Goal: Use online tool/utility: Utilize a website feature to perform a specific function

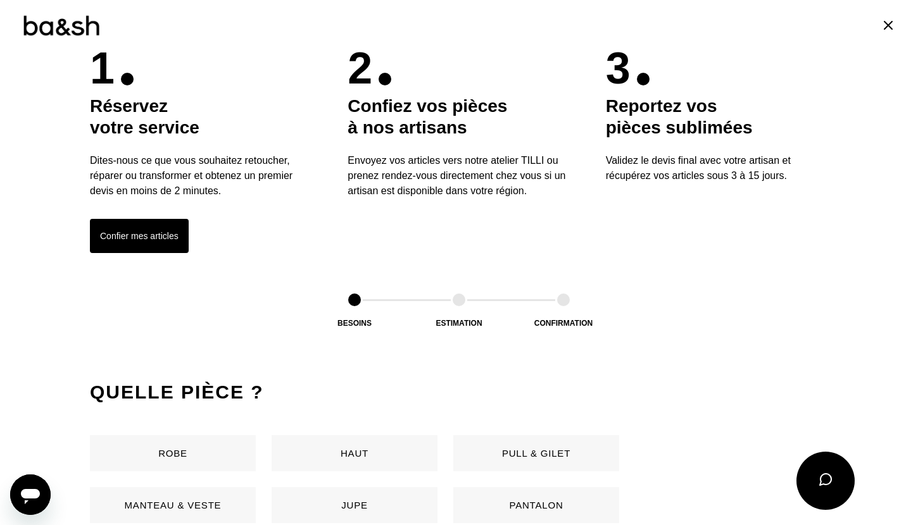
click at [152, 230] on button "Confier mes articles" at bounding box center [139, 236] width 99 height 34
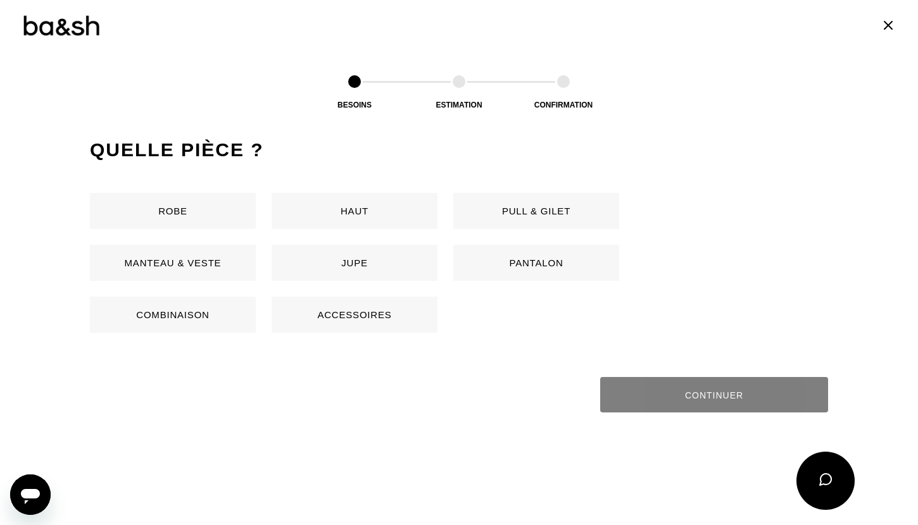
scroll to position [599, 0]
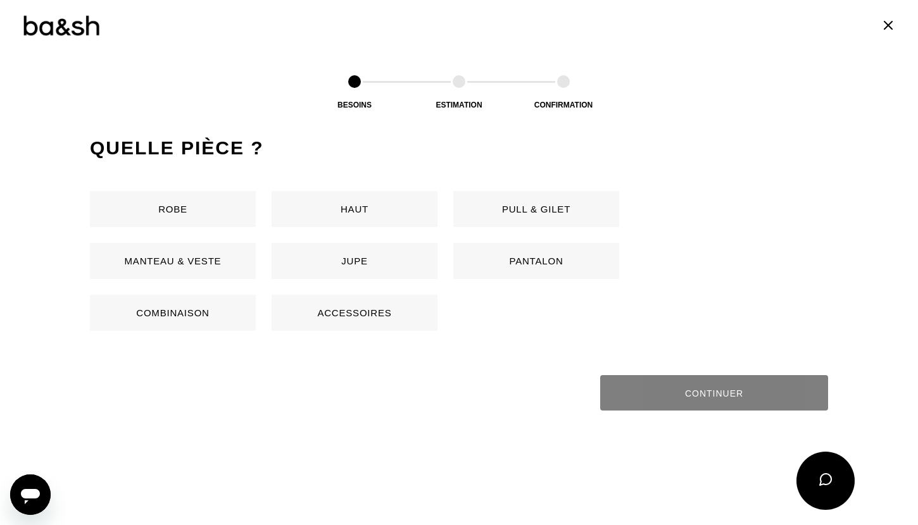
click at [498, 249] on button "Pantalon" at bounding box center [536, 261] width 166 height 36
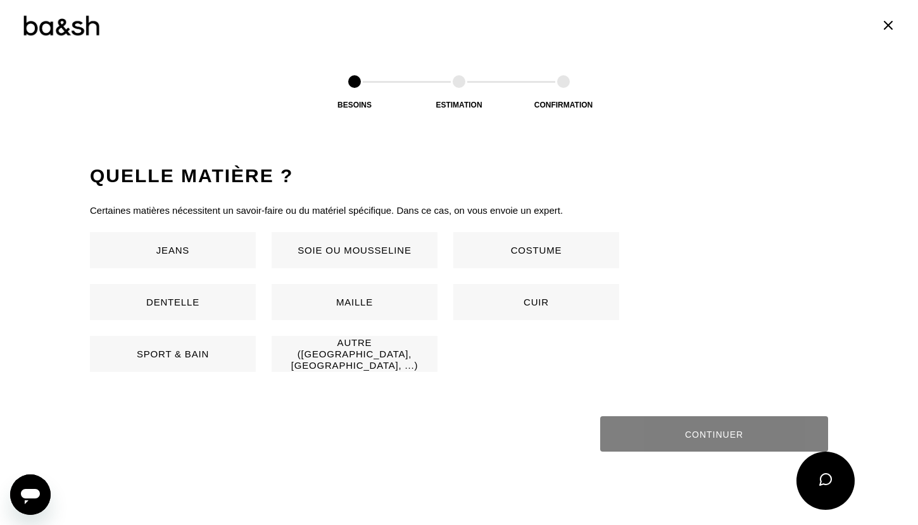
scroll to position [836, 0]
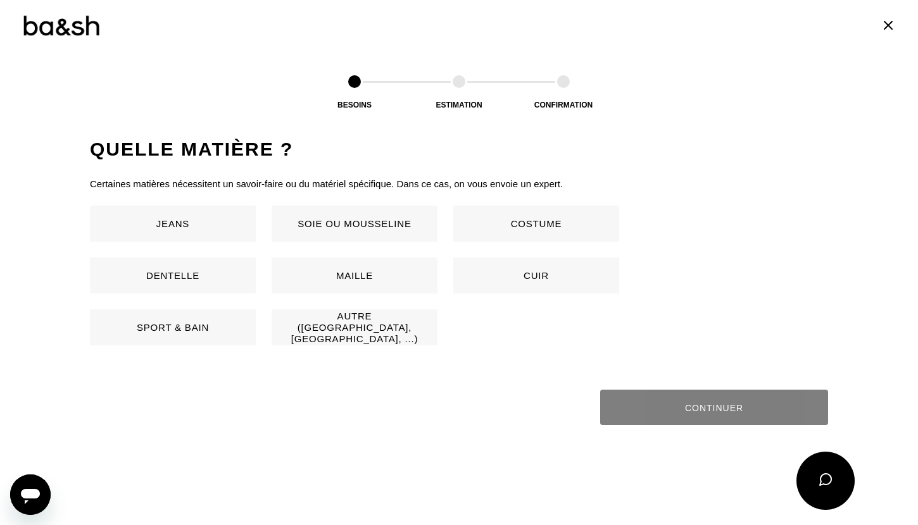
click at [281, 318] on button "Autre ([GEOGRAPHIC_DATA], [GEOGRAPHIC_DATA], ...)" at bounding box center [355, 328] width 166 height 36
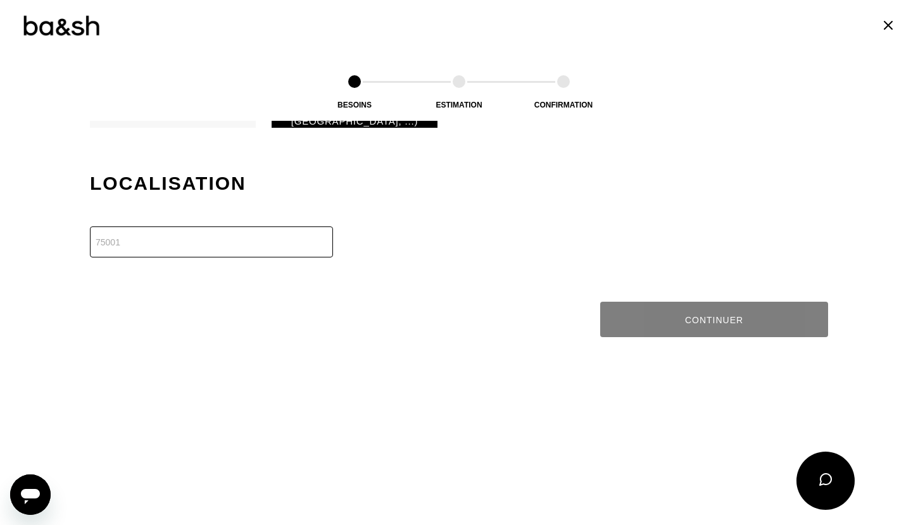
scroll to position [1088, 0]
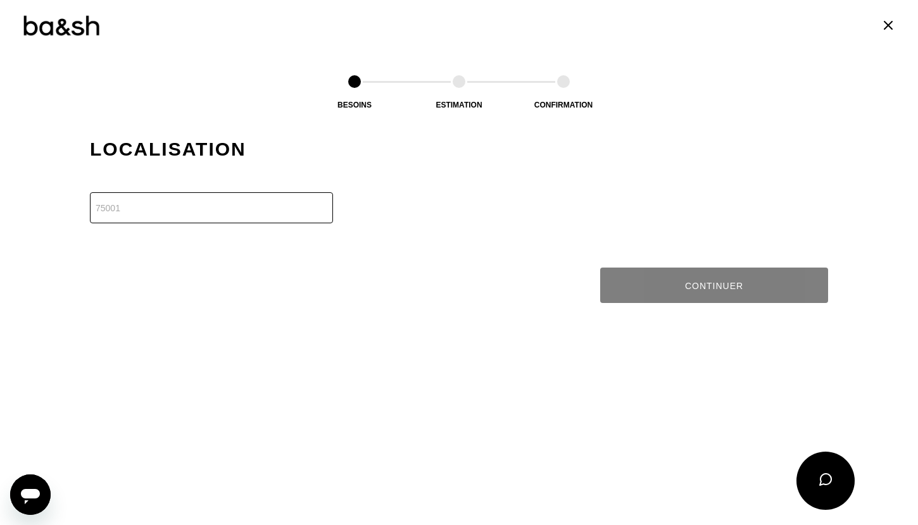
click at [214, 210] on input "number" at bounding box center [211, 207] width 243 height 31
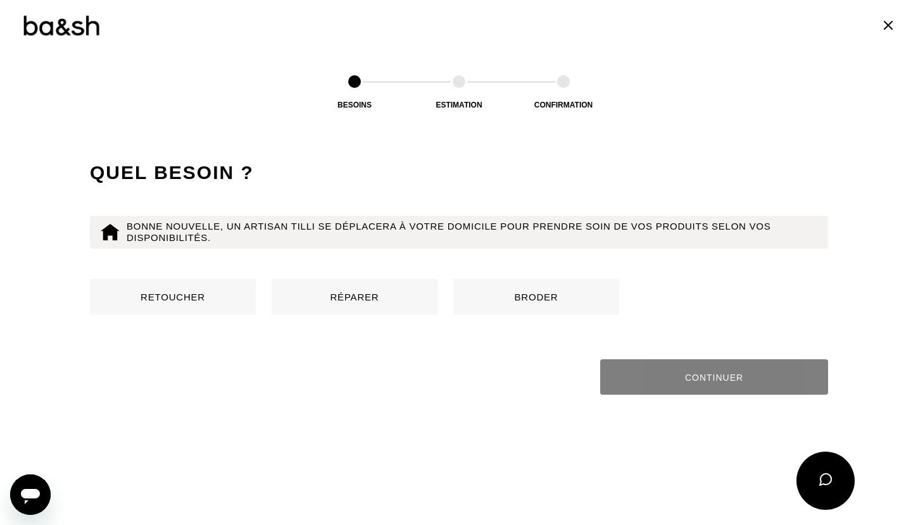
scroll to position [1218, 0]
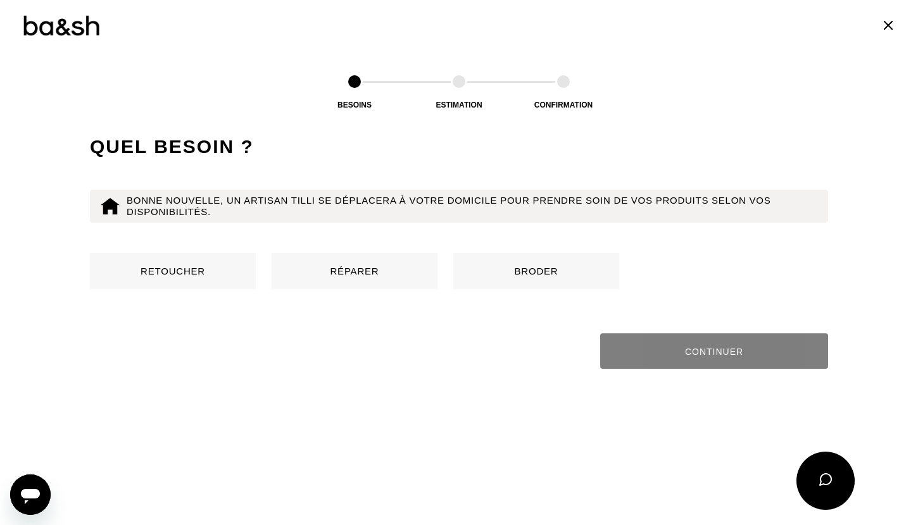
type input "75004"
click at [222, 273] on button "Retoucher" at bounding box center [173, 271] width 166 height 36
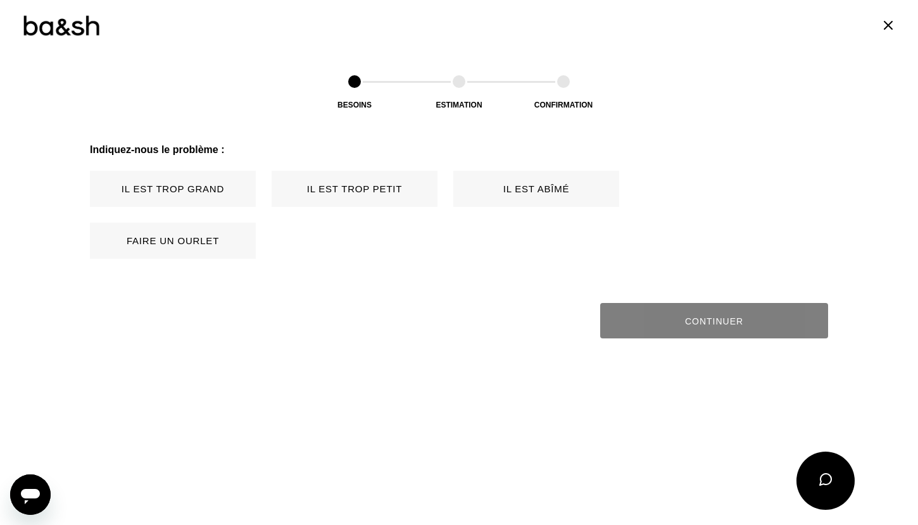
scroll to position [1413, 0]
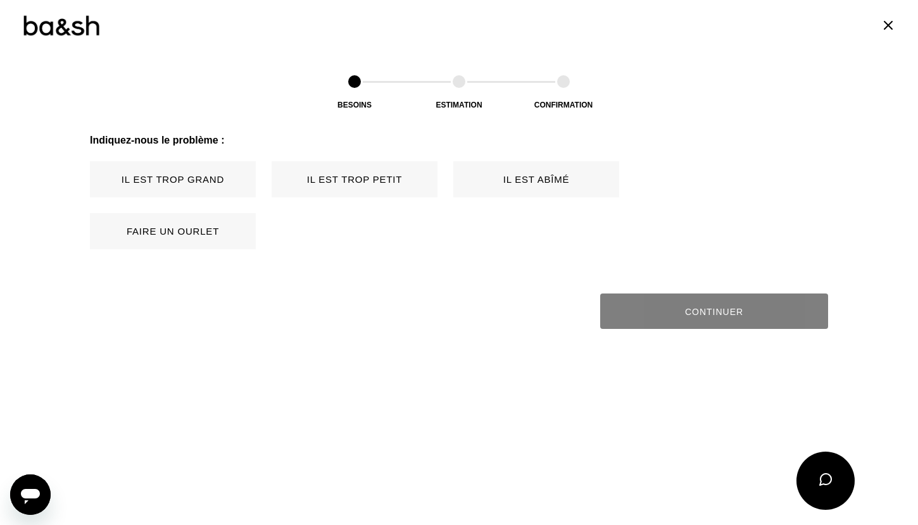
click at [227, 192] on button "Il est trop grand" at bounding box center [173, 179] width 166 height 36
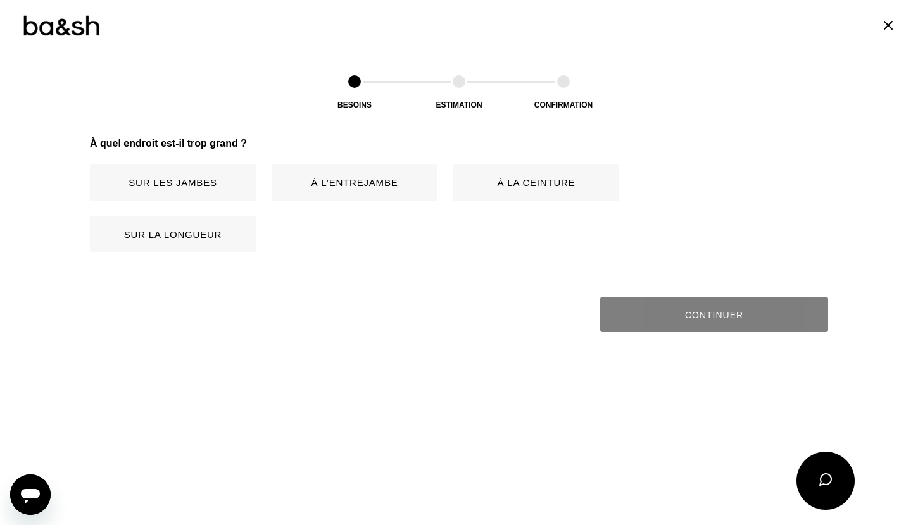
scroll to position [1569, 0]
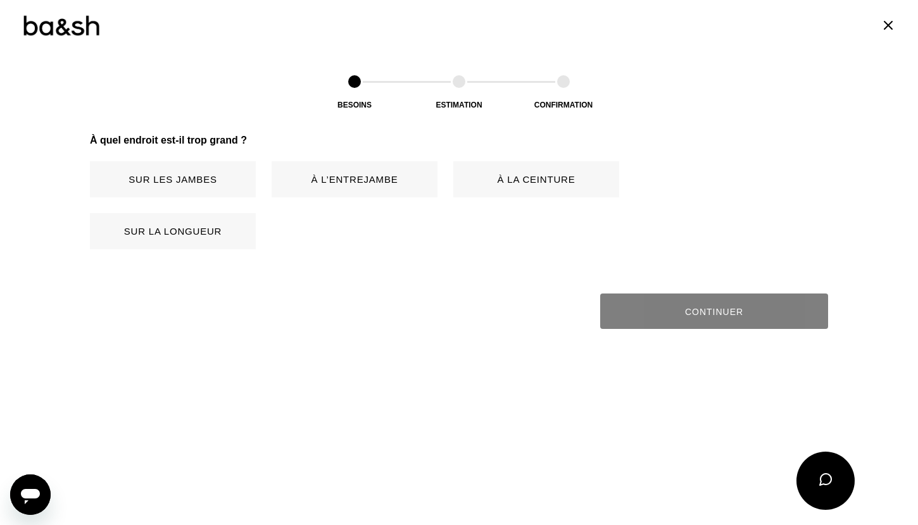
click at [225, 222] on button "Sur la longueur" at bounding box center [173, 231] width 166 height 36
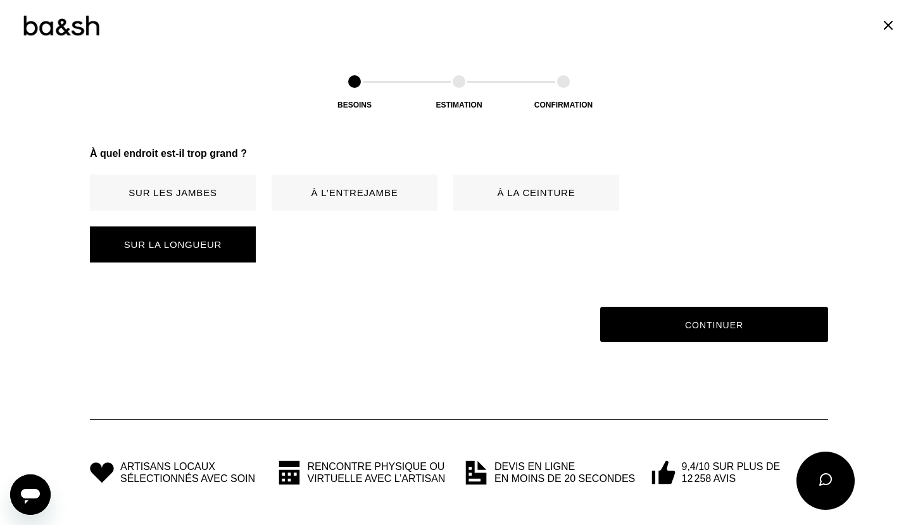
scroll to position [1556, 0]
click at [514, 185] on button "À la ceinture" at bounding box center [536, 193] width 166 height 36
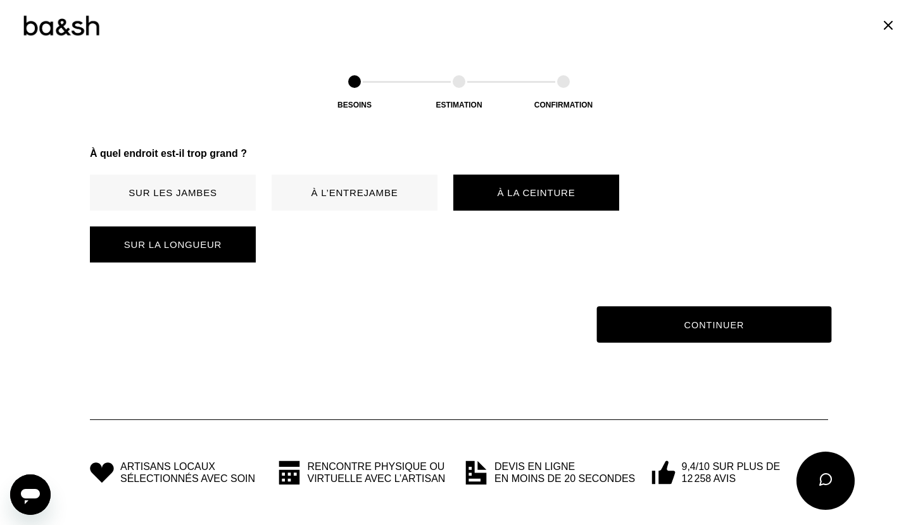
click at [680, 321] on button "Continuer" at bounding box center [714, 325] width 235 height 37
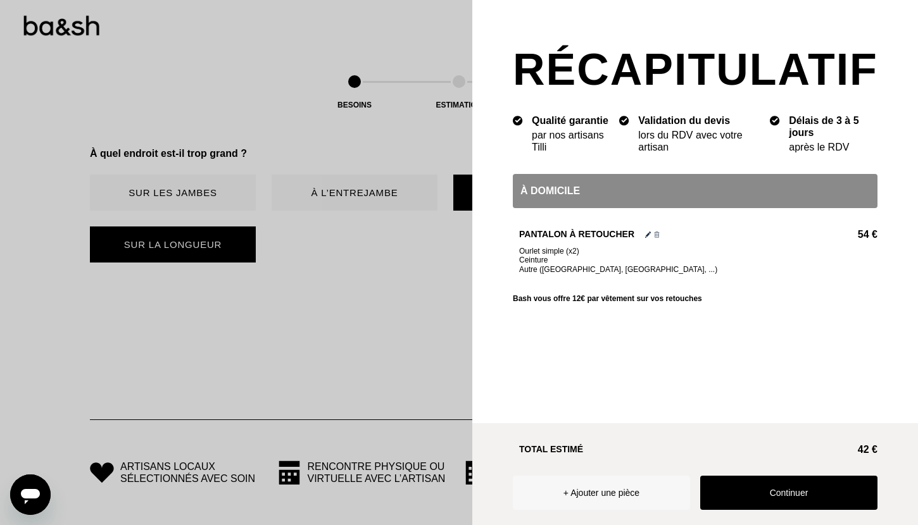
click at [570, 196] on div "À domicile" at bounding box center [695, 191] width 365 height 34
click at [684, 194] on div "À domicile" at bounding box center [695, 191] width 365 height 34
click at [561, 192] on div "À domicile" at bounding box center [695, 191] width 365 height 34
drag, startPoint x: 527, startPoint y: 266, endPoint x: 577, endPoint y: 269, distance: 50.7
click at [577, 269] on span "Autre ([GEOGRAPHIC_DATA], [GEOGRAPHIC_DATA], ...)" at bounding box center [618, 269] width 198 height 9
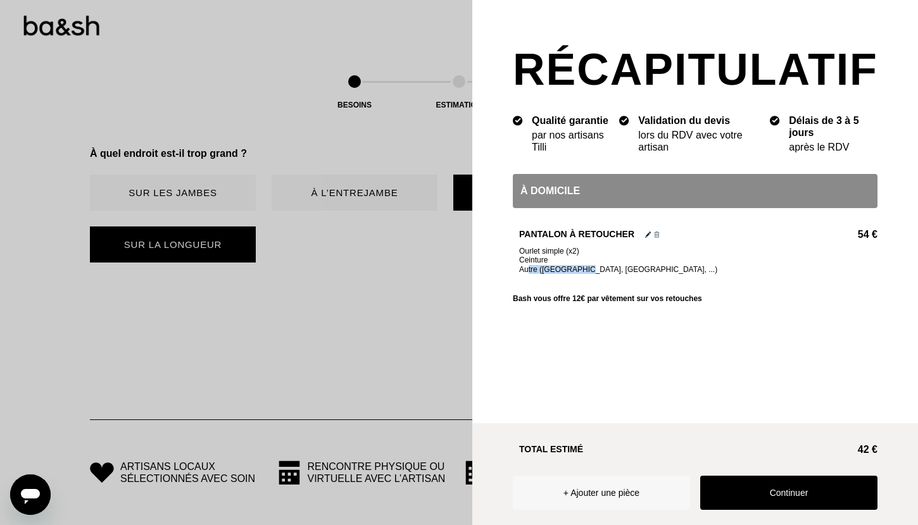
click at [560, 272] on span "Autre ([GEOGRAPHIC_DATA], [GEOGRAPHIC_DATA], ...)" at bounding box center [618, 269] width 198 height 9
